Goal: Information Seeking & Learning: Compare options

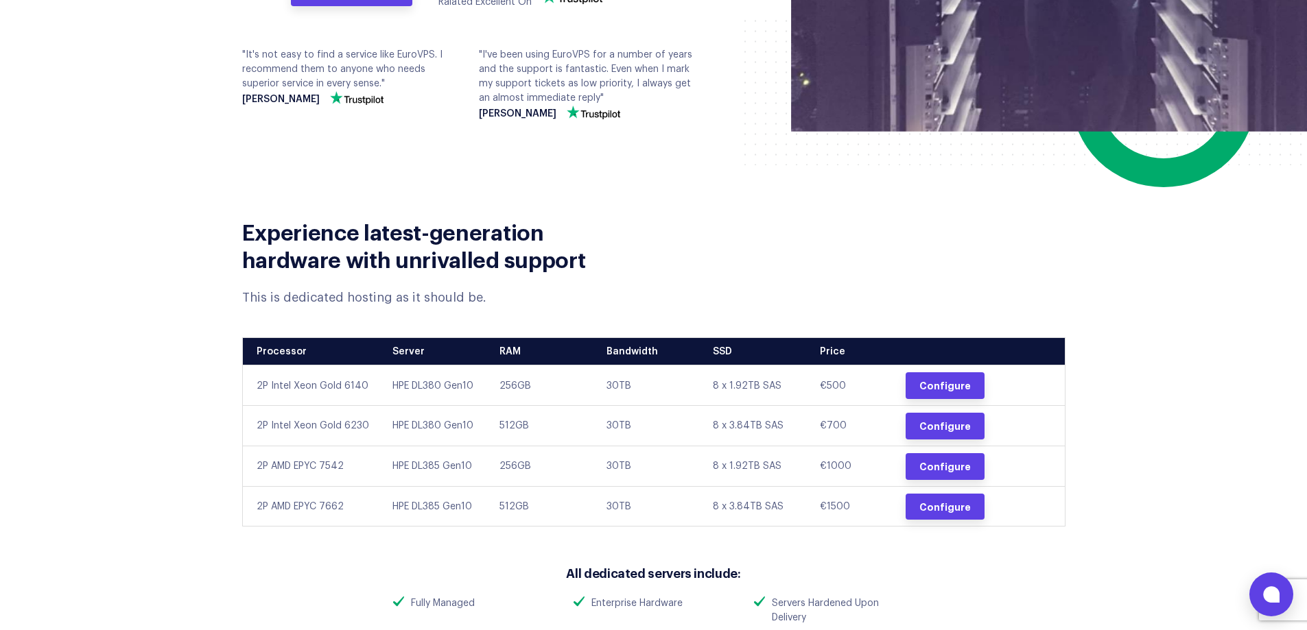
scroll to position [549, 0]
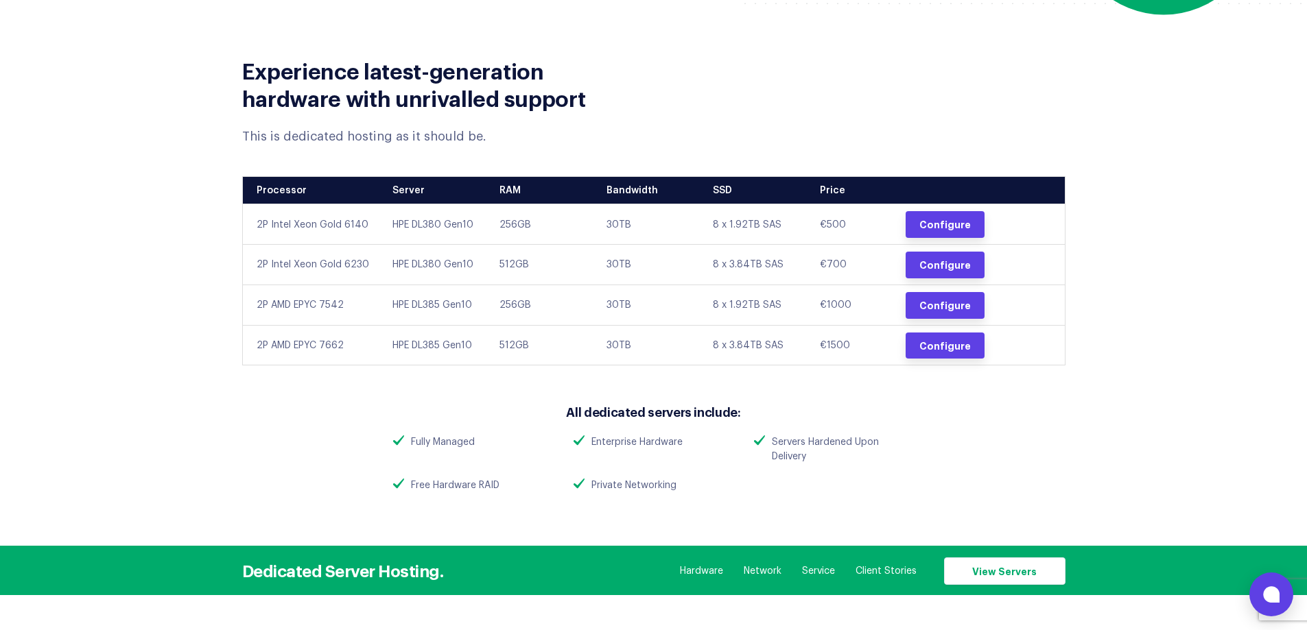
click at [616, 346] on td "30TB" at bounding box center [649, 345] width 107 height 40
click at [702, 379] on div "Experience latest-generation hardware with unrivalled support This is dedicated…" at bounding box center [654, 273] width 864 height 468
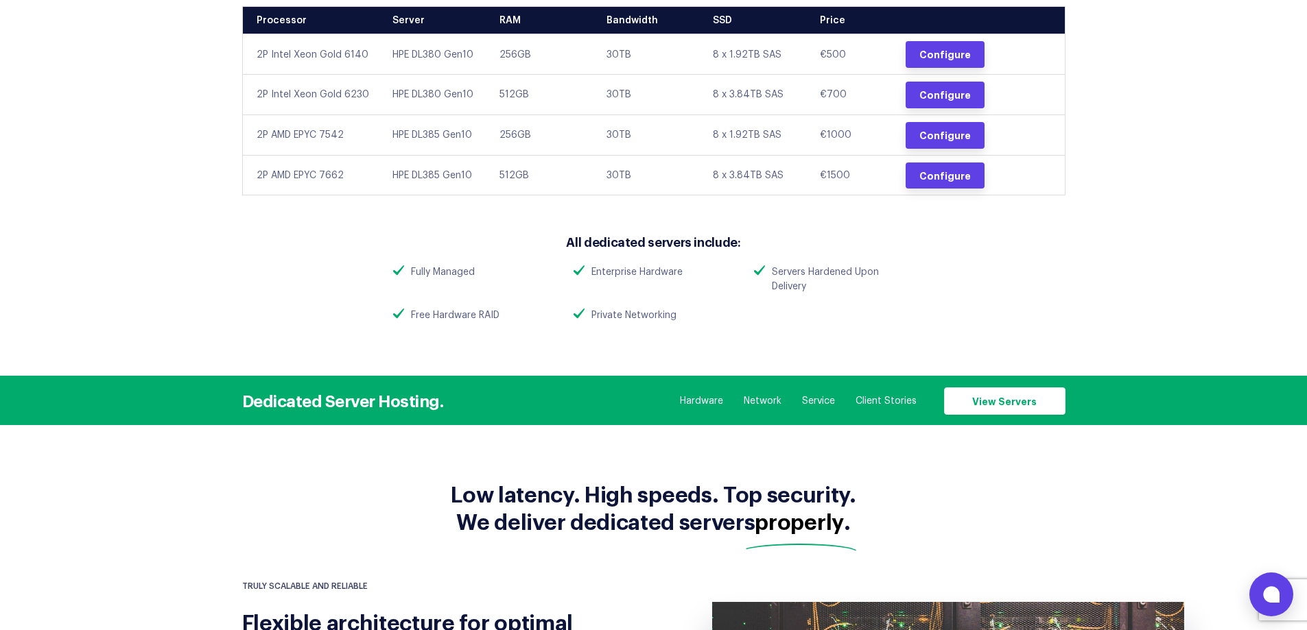
scroll to position [754, 0]
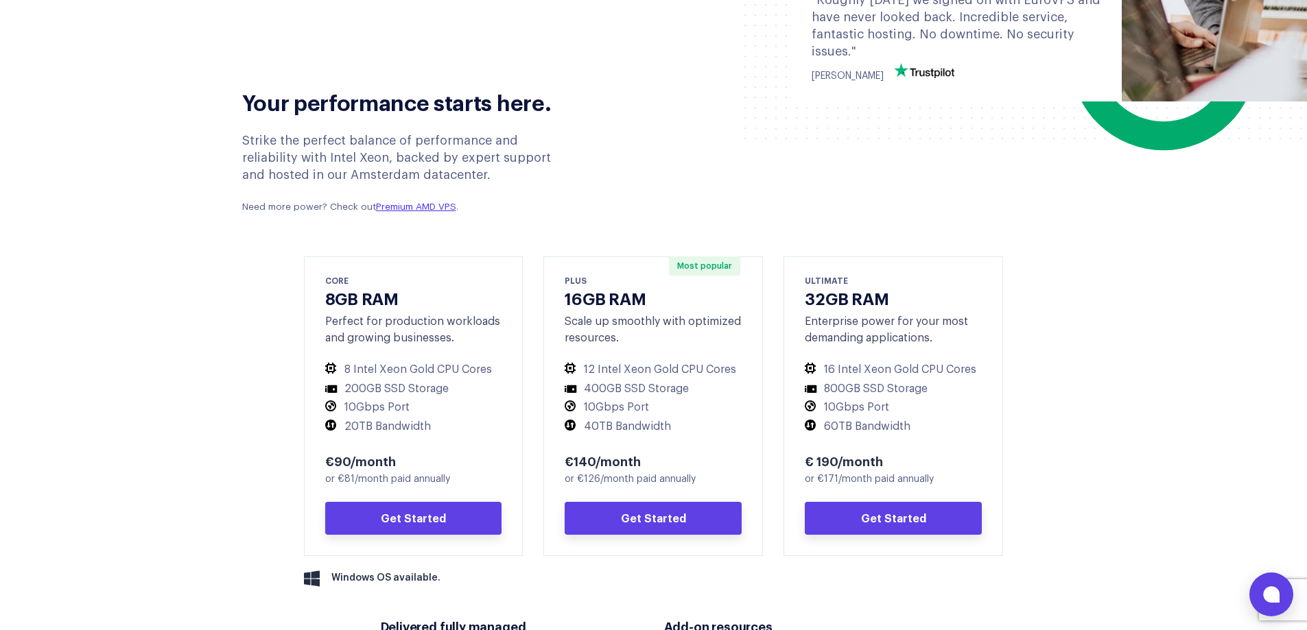
scroll to position [549, 0]
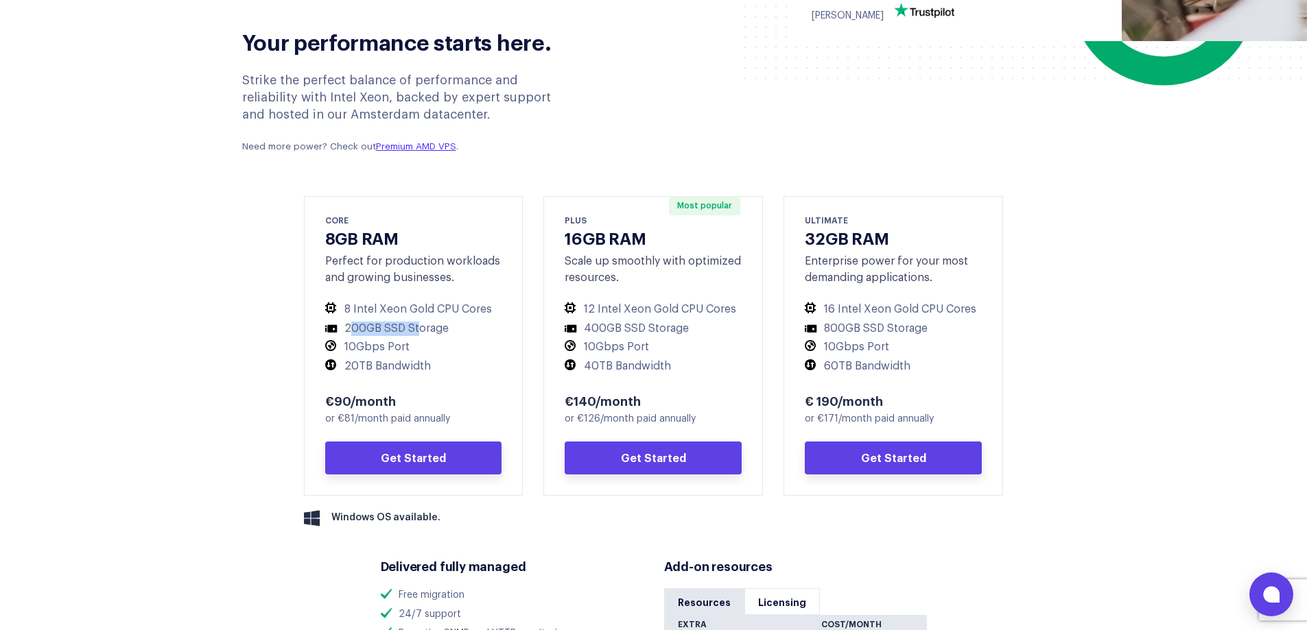
drag, startPoint x: 348, startPoint y: 328, endPoint x: 434, endPoint y: 327, distance: 85.7
click at [431, 326] on li "200GB SSD Storage" at bounding box center [413, 329] width 177 height 14
click at [446, 366] on li "20TB Bandwidth" at bounding box center [413, 366] width 177 height 14
drag, startPoint x: 381, startPoint y: 370, endPoint x: 344, endPoint y: 371, distance: 37.1
click at [350, 370] on li "20TB Bandwidth" at bounding box center [413, 366] width 177 height 14
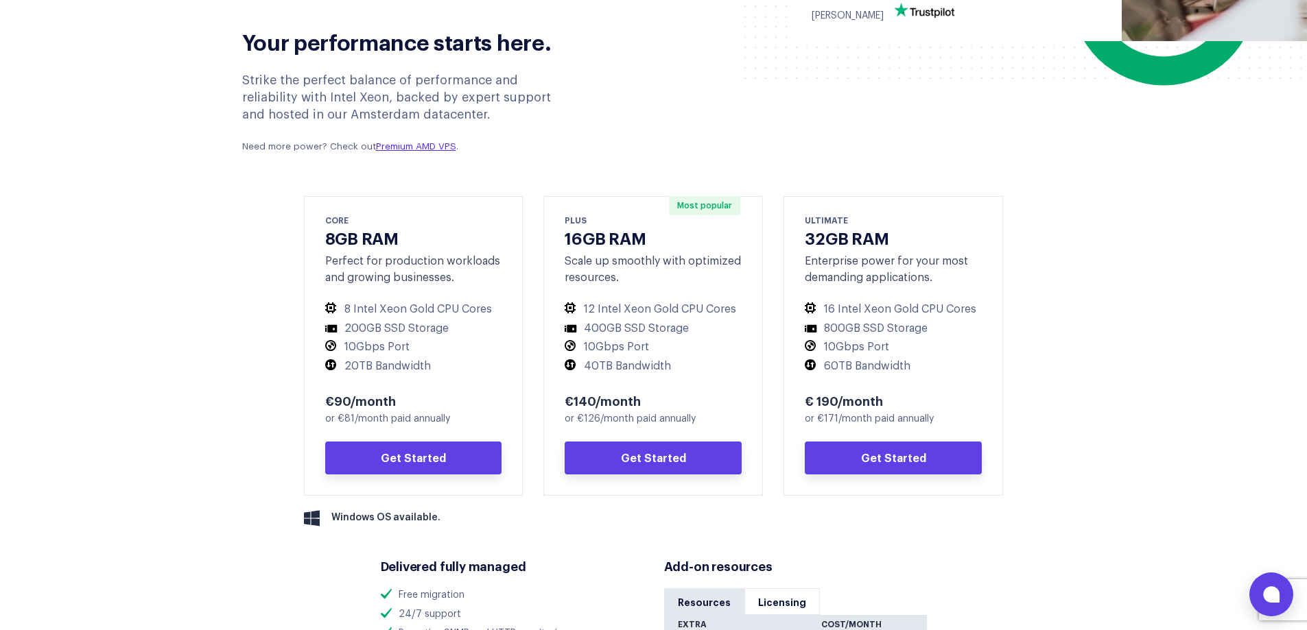
click at [475, 397] on div "€90/month" at bounding box center [413, 400] width 177 height 16
click at [391, 348] on li "10Gbps Port" at bounding box center [413, 347] width 177 height 14
click at [390, 348] on li "10Gbps Port" at bounding box center [413, 347] width 177 height 14
click at [433, 397] on div "€90/month" at bounding box center [413, 400] width 177 height 16
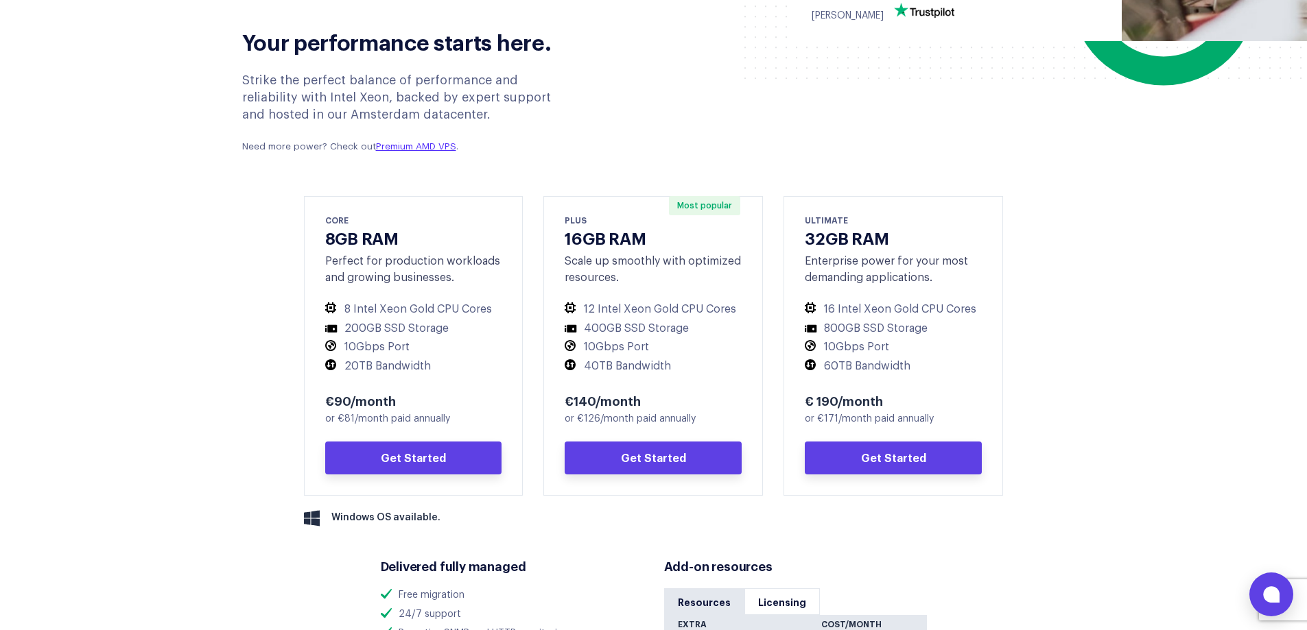
click at [384, 309] on li "8 Intel Xeon Gold CPU Cores" at bounding box center [413, 309] width 177 height 14
click at [387, 313] on li "8 Intel Xeon Gold CPU Cores" at bounding box center [413, 309] width 177 height 14
click at [474, 371] on li "20TB Bandwidth" at bounding box center [413, 366] width 177 height 14
drag, startPoint x: 341, startPoint y: 421, endPoint x: 391, endPoint y: 414, distance: 50.6
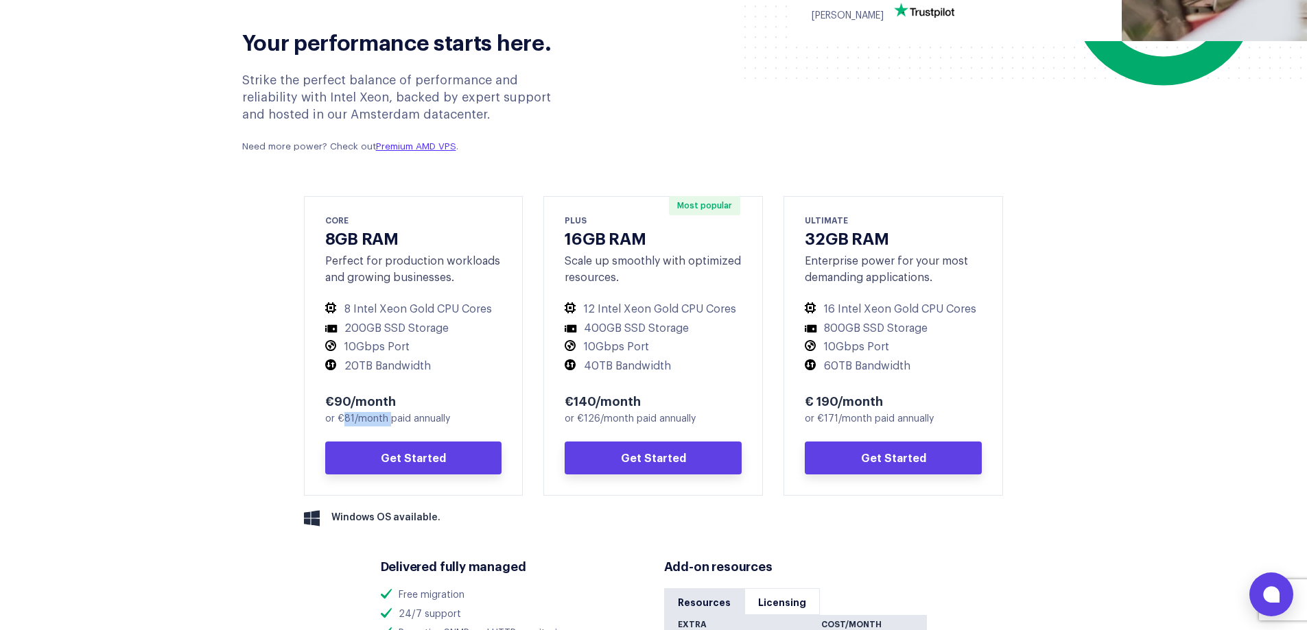
click at [391, 414] on div "or €81/month paid annually" at bounding box center [413, 419] width 177 height 14
click at [415, 423] on div "or €81/month paid annually" at bounding box center [413, 419] width 177 height 14
click at [416, 423] on div "or €81/month paid annually" at bounding box center [413, 419] width 177 height 14
click at [504, 420] on div "CORE 8GB RAM Perfect for production workloads and growing businesses. 8 Intel X…" at bounding box center [413, 346] width 219 height 300
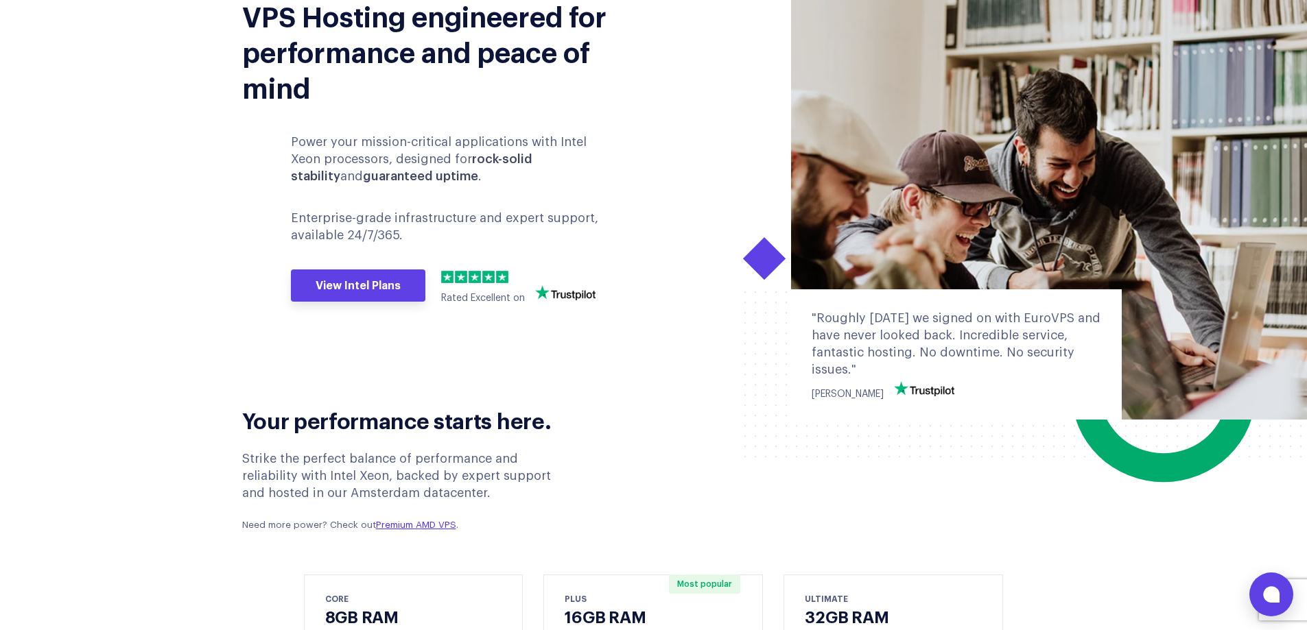
scroll to position [137, 0]
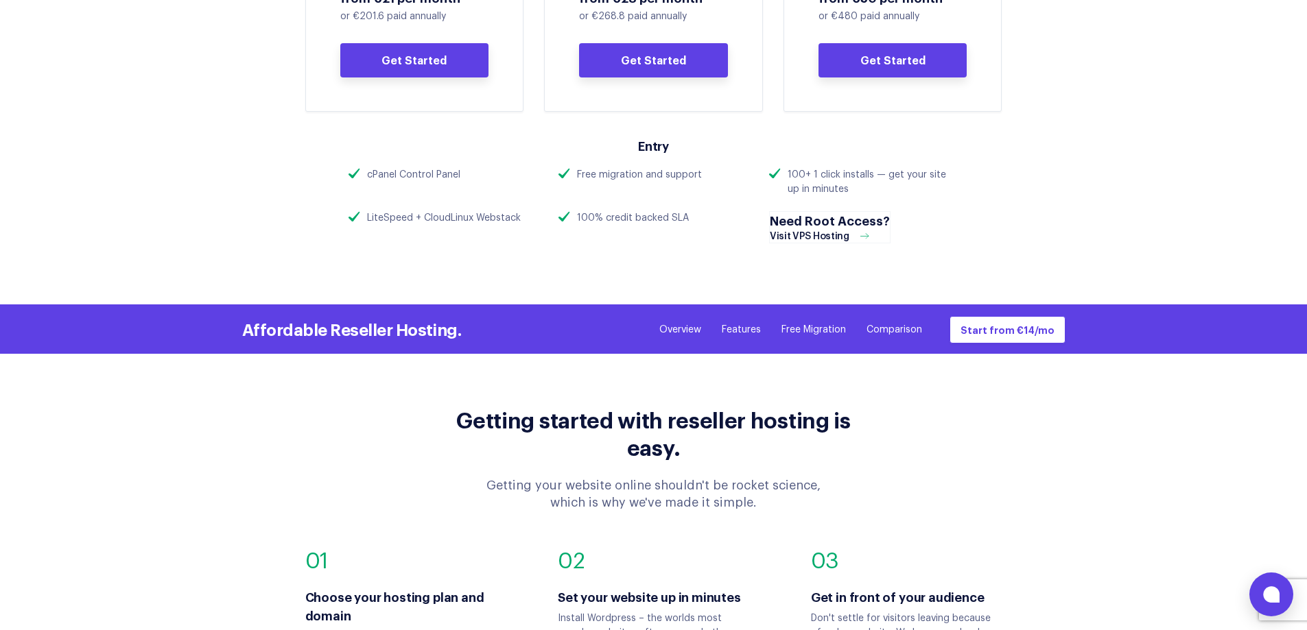
scroll to position [1029, 0]
